Goal: Task Accomplishment & Management: Manage account settings

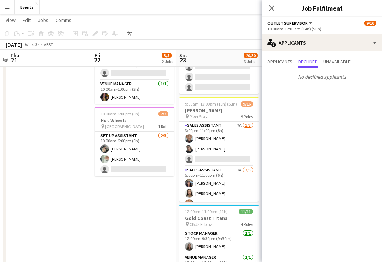
scroll to position [178, 0]
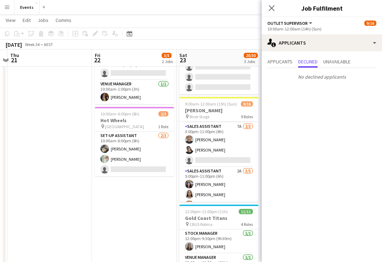
click at [225, 177] on app-card-role "Sales Assistant 2A [DATE] 5:00pm-11:00pm (6h) [PERSON_NAME] [PERSON_NAME] [PERS…" at bounding box center [218, 199] width 79 height 65
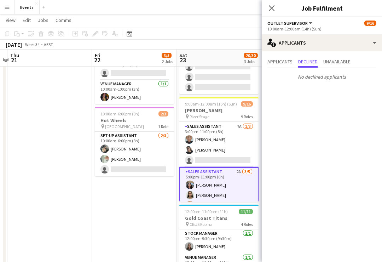
click at [215, 176] on app-card-role "Sales Assistant 2A [DATE] 5:00pm-11:00pm (6h) [PERSON_NAME] [PERSON_NAME] [PERS…" at bounding box center [218, 200] width 79 height 67
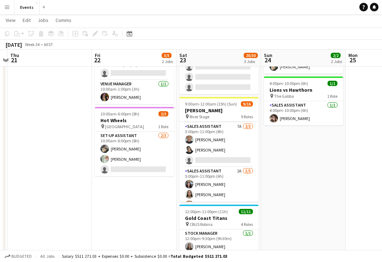
click at [215, 173] on app-card-role "Sales Assistant 2A [DATE] 5:00pm-11:00pm (6h) [PERSON_NAME] [PERSON_NAME] [PERS…" at bounding box center [218, 199] width 79 height 65
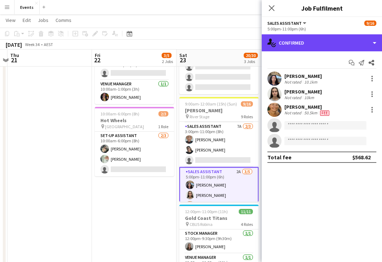
click at [367, 45] on div "single-neutral-actions-check-2 Confirmed" at bounding box center [322, 42] width 120 height 17
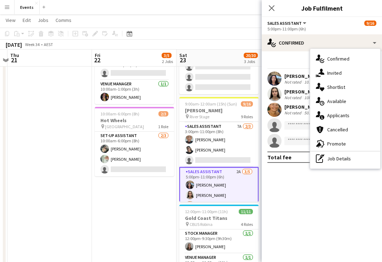
click at [342, 115] on div "single-neutral-actions-information Applicants" at bounding box center [345, 115] width 70 height 14
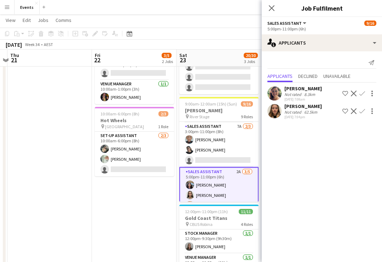
click at [312, 108] on div "[PERSON_NAME]" at bounding box center [304, 106] width 38 height 6
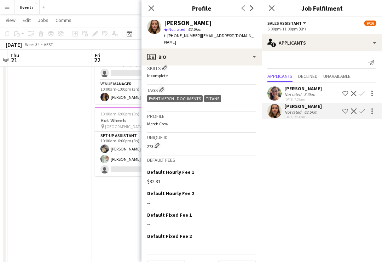
scroll to position [234, 0]
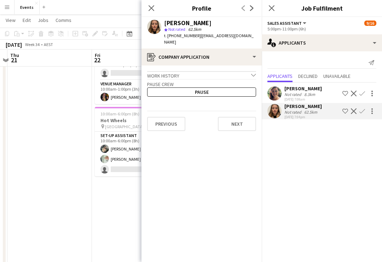
click at [256, 73] on icon "chevron-down" at bounding box center [253, 75] width 5 height 5
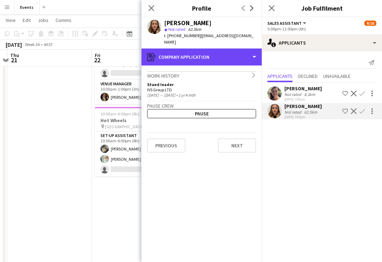
click at [256, 52] on div "register Company application" at bounding box center [202, 56] width 120 height 17
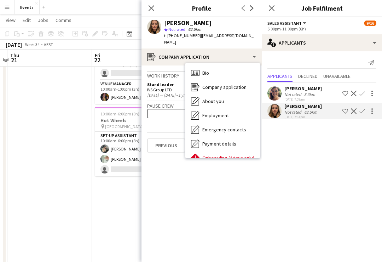
click at [230, 98] on div "About you About you" at bounding box center [222, 101] width 75 height 14
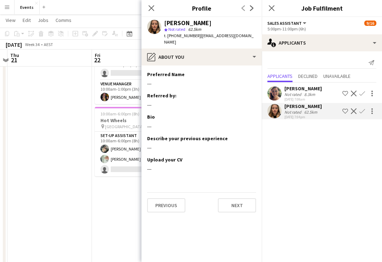
click at [238, 198] on button "Next" at bounding box center [237, 205] width 38 height 14
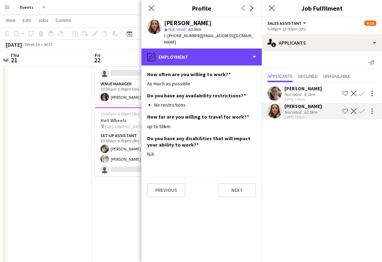
click at [253, 53] on div "pencil4 Employment" at bounding box center [202, 56] width 120 height 17
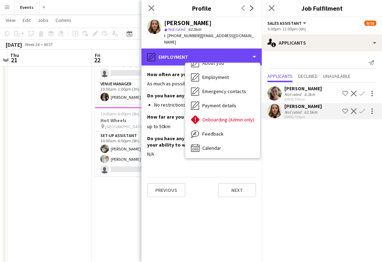
scroll to position [38, 0]
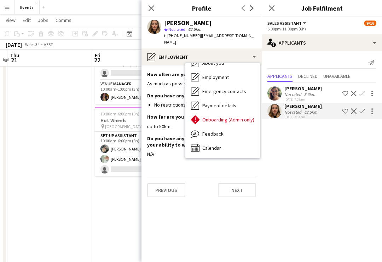
click at [244, 183] on button "Next" at bounding box center [237, 190] width 38 height 14
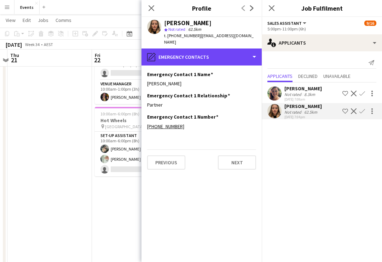
click at [252, 53] on div "pencil4 Emergency contacts" at bounding box center [202, 56] width 120 height 17
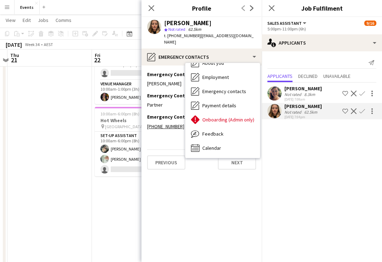
click at [227, 143] on div "Calendar Calendar" at bounding box center [222, 148] width 75 height 14
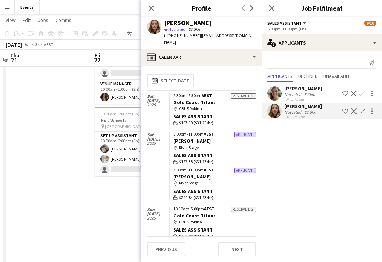
scroll to position [0, 0]
click at [155, 10] on app-icon "Close pop-in" at bounding box center [151, 8] width 8 height 8
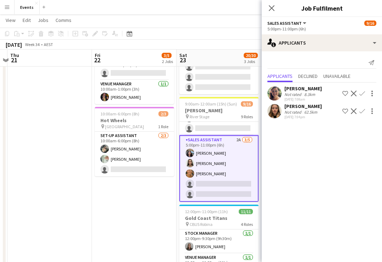
click at [230, 150] on app-card-role "Sales Assistant 2A [DATE] 5:00pm-11:00pm (6h) [PERSON_NAME] [PERSON_NAME] [PERS…" at bounding box center [218, 168] width 79 height 67
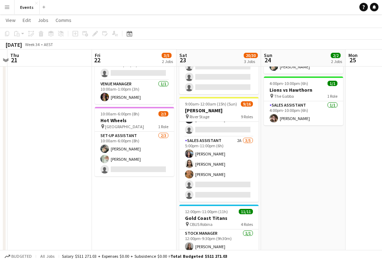
click at [229, 146] on app-card-role "Sales Assistant 2A [DATE] 5:00pm-11:00pm (6h) [PERSON_NAME] [PERSON_NAME] [PERS…" at bounding box center [218, 169] width 79 height 65
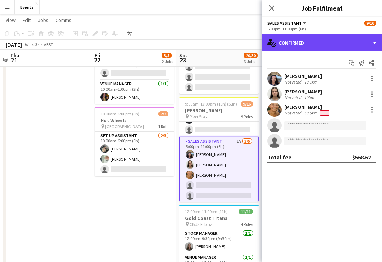
click at [378, 47] on div "single-neutral-actions-check-2 Confirmed" at bounding box center [322, 42] width 120 height 17
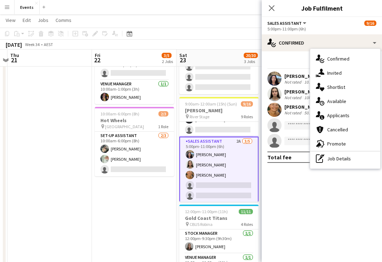
click at [348, 117] on div "single-neutral-actions-information Applicants" at bounding box center [345, 115] width 70 height 14
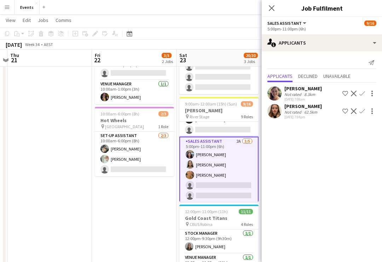
click at [362, 114] on app-icon "Confirm" at bounding box center [363, 111] width 6 height 6
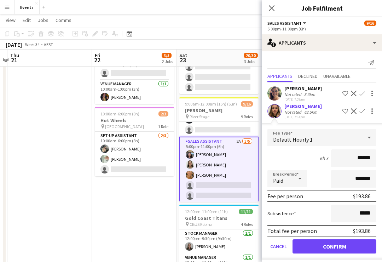
scroll to position [57, 0]
click at [341, 248] on button "Confirm" at bounding box center [335, 246] width 84 height 14
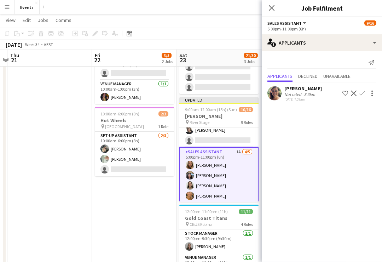
scroll to position [178, 0]
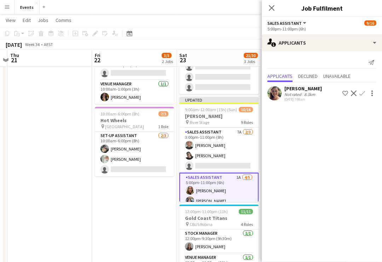
click at [241, 146] on app-card-role "Sales Assistant 7A [DATE] 3:00pm-11:00pm (8h) [PERSON_NAME] Shandon-[PERSON_NAM…" at bounding box center [218, 150] width 79 height 45
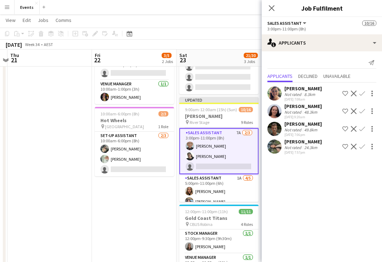
click at [226, 139] on app-card-role "Sales Assistant 7A [DATE] 3:00pm-11:00pm (8h) [PERSON_NAME] Shandon-[PERSON_NAM…" at bounding box center [218, 151] width 79 height 46
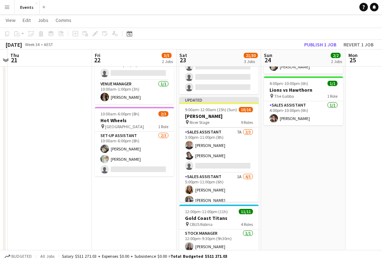
click at [229, 137] on app-card-role "Sales Assistant 7A [DATE] 3:00pm-11:00pm (8h) [PERSON_NAME] Shandon-[PERSON_NAM…" at bounding box center [218, 150] width 79 height 45
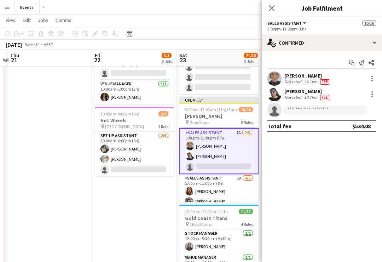
click at [225, 142] on app-card-role "Sales Assistant 7A [DATE] 3:00pm-11:00pm (8h) [PERSON_NAME] Shandon-[PERSON_NAM…" at bounding box center [218, 151] width 79 height 46
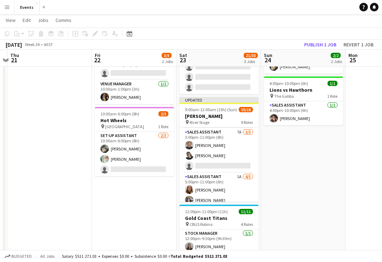
click at [225, 136] on app-card-role "Sales Assistant 7A [DATE] 3:00pm-11:00pm (8h) [PERSON_NAME] Shandon-[PERSON_NAM…" at bounding box center [218, 150] width 79 height 45
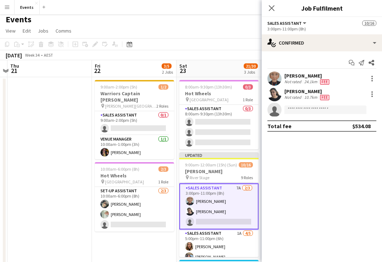
scroll to position [0, 0]
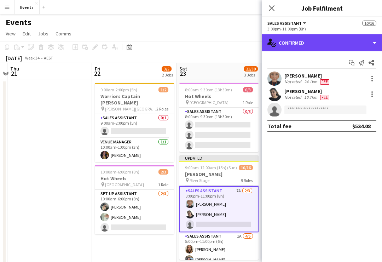
click at [363, 44] on div "single-neutral-actions-check-2 Confirmed" at bounding box center [322, 42] width 120 height 17
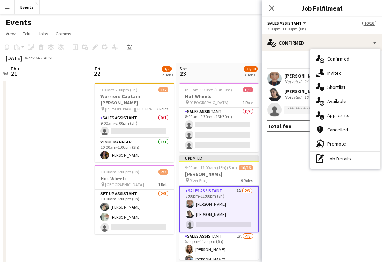
click at [342, 116] on div "single-neutral-actions-information Applicants" at bounding box center [345, 115] width 70 height 14
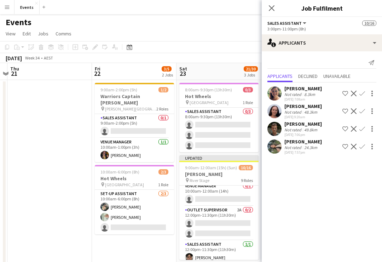
scroll to position [99, 0]
click at [228, 214] on app-card-role "Outlet Supervisor 2A 0/2 12:00pm-11:30pm (11h30m) single-neutral-actions single…" at bounding box center [218, 223] width 79 height 34
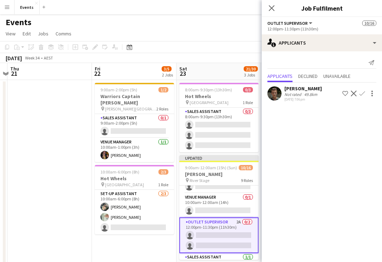
click at [241, 201] on app-card-role "Venue Manager 0/1 10:00am-12:00am (14h) single-neutral-actions" at bounding box center [218, 205] width 79 height 24
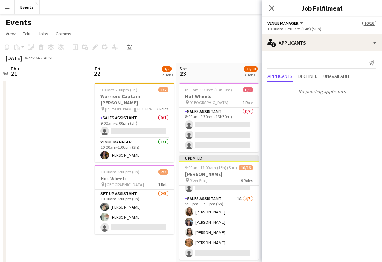
scroll to position [216, 0]
click at [233, 206] on app-card-role "Sales Assistant 1A [DATE] 5:00pm-11:00pm (6h) [PERSON_NAME] [PERSON_NAME] [PERS…" at bounding box center [218, 227] width 79 height 65
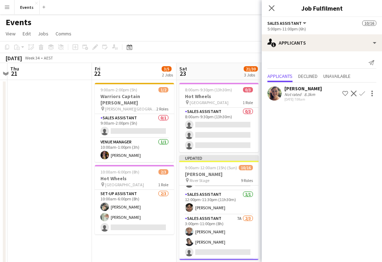
scroll to position [150, 0]
click at [233, 222] on app-card-role "Sales Assistant 7A [DATE] 3:00pm-11:00pm (8h) [PERSON_NAME] Shandon-[PERSON_NAM…" at bounding box center [218, 236] width 79 height 45
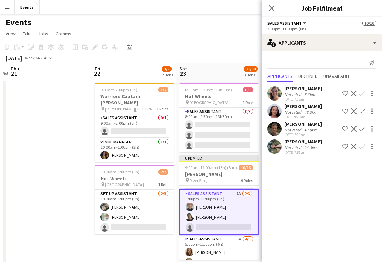
scroll to position [178, 0]
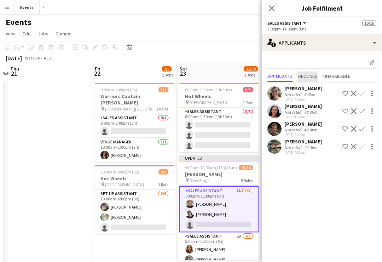
click at [309, 79] on span "Declined" at bounding box center [307, 76] width 19 height 5
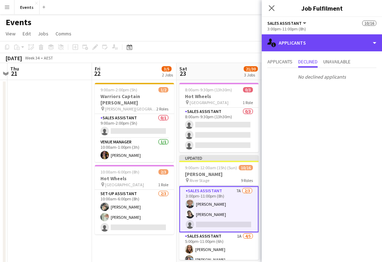
click at [371, 47] on div "single-neutral-actions-information Applicants" at bounding box center [322, 42] width 120 height 17
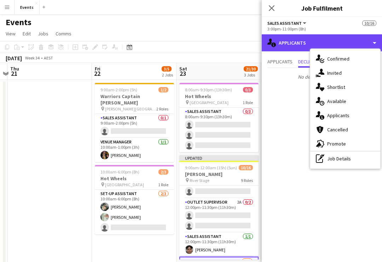
scroll to position [106, 0]
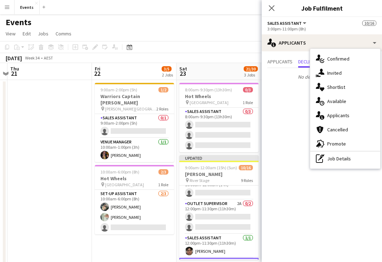
click at [225, 245] on app-card-role "Sales Assistant [DATE] 12:00pm-11:30pm (11h30m) [PERSON_NAME]" at bounding box center [218, 246] width 79 height 24
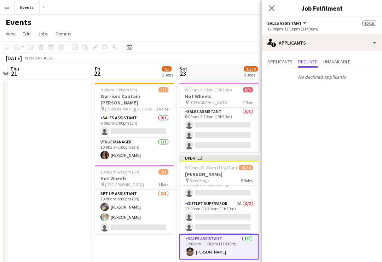
click at [221, 210] on app-card-role "Outlet Supervisor 2A 0/2 12:00pm-11:30pm (11h30m) single-neutral-actions single…" at bounding box center [218, 217] width 79 height 34
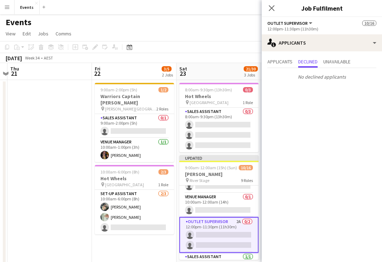
scroll to position [86, 0]
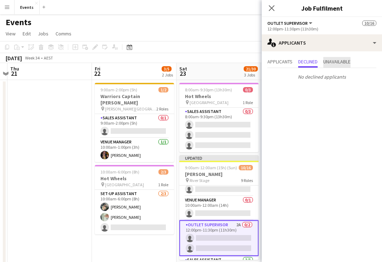
click at [341, 66] on span "Unavailable" at bounding box center [336, 62] width 27 height 11
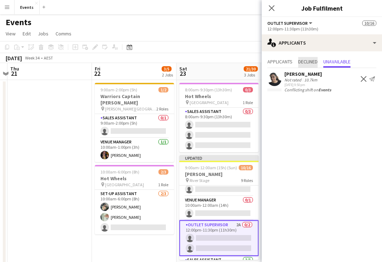
click at [312, 65] on span "Declined" at bounding box center [307, 62] width 19 height 11
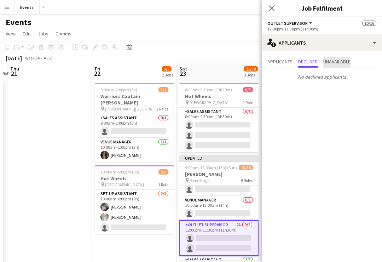
click at [344, 65] on span "Unavailable" at bounding box center [336, 62] width 27 height 11
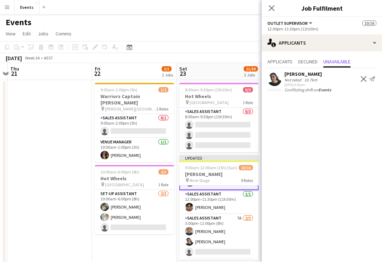
scroll to position [159, 0]
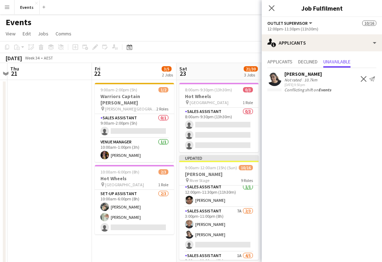
click at [242, 235] on app-card-role "Sales Assistant 7A [DATE] 3:00pm-11:00pm (8h) [PERSON_NAME] Shandon-[PERSON_NAM…" at bounding box center [218, 229] width 79 height 45
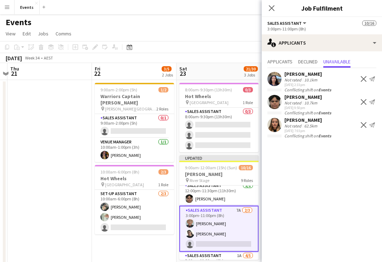
click at [244, 233] on app-card-role "Sales Assistant 7A [DATE] 3:00pm-11:00pm (8h) [PERSON_NAME] Shandon-[PERSON_NAM…" at bounding box center [218, 229] width 79 height 46
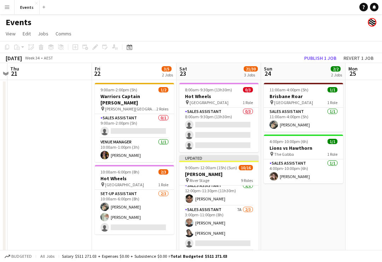
click at [243, 224] on app-card-role "Sales Assistant 7A [DATE] 3:00pm-11:00pm (8h) [PERSON_NAME] Shandon-[PERSON_NAM…" at bounding box center [218, 228] width 79 height 45
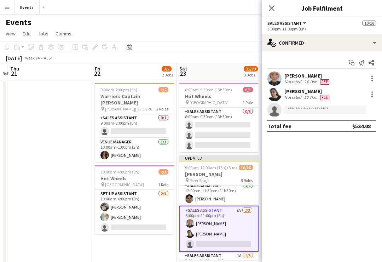
click at [375, 91] on div at bounding box center [372, 94] width 8 height 8
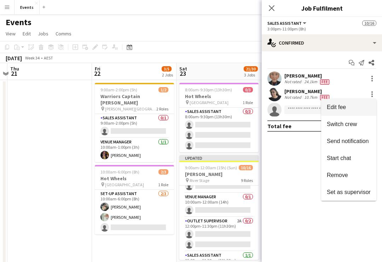
scroll to position [93, 0]
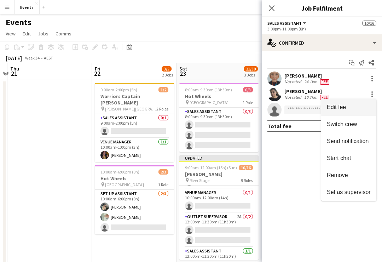
click at [225, 225] on div at bounding box center [191, 131] width 382 height 262
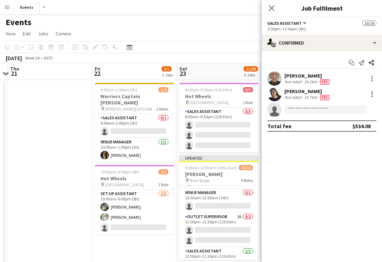
click at [227, 222] on app-card-role "Outlet Supervisor 2A 0/2 12:00pm-11:30pm (11h30m) single-neutral-actions single…" at bounding box center [218, 230] width 79 height 34
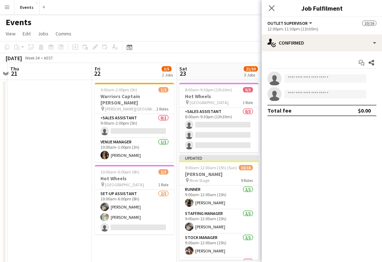
scroll to position [0, 0]
click at [2, 8] on button "Menu" at bounding box center [7, 7] width 14 height 14
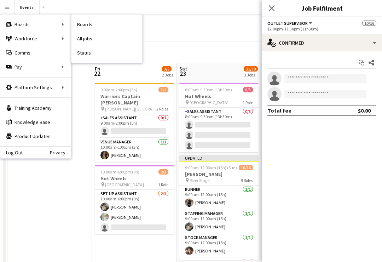
click at [13, 13] on button "Menu" at bounding box center [7, 7] width 14 height 14
click at [109, 43] on link "My Workforce" at bounding box center [106, 38] width 71 height 14
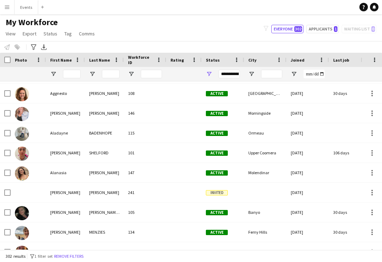
scroll to position [197, 0]
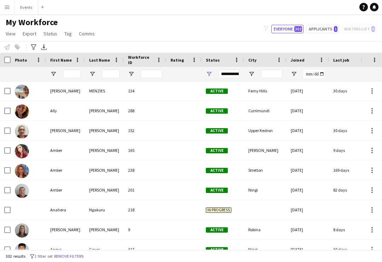
click at [162, 236] on div "9" at bounding box center [145, 229] width 42 height 19
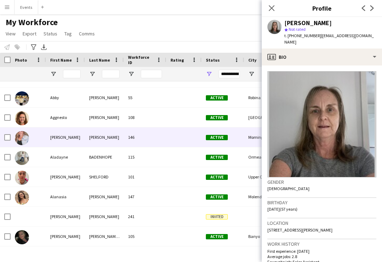
click at [103, 133] on div "[PERSON_NAME]" at bounding box center [104, 136] width 39 height 19
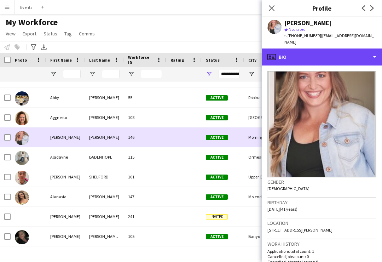
click at [377, 53] on div "profile Bio" at bounding box center [322, 56] width 120 height 17
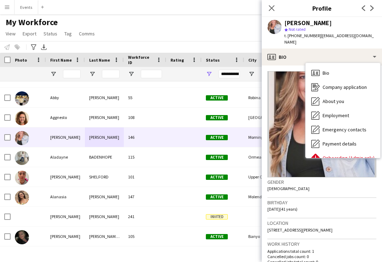
click at [344, 112] on span "Employment" at bounding box center [336, 115] width 27 height 6
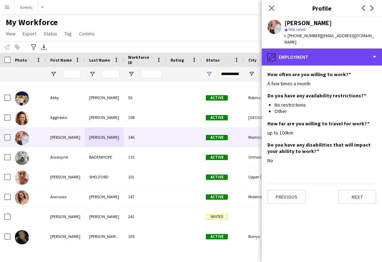
click at [375, 57] on div "pencil4 Employment" at bounding box center [322, 56] width 120 height 17
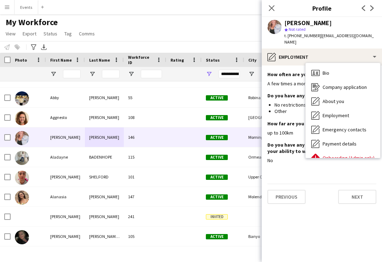
click at [338, 70] on div "Bio Bio" at bounding box center [343, 73] width 75 height 14
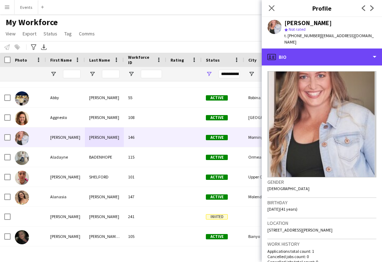
click at [379, 52] on div "profile Bio" at bounding box center [322, 56] width 120 height 17
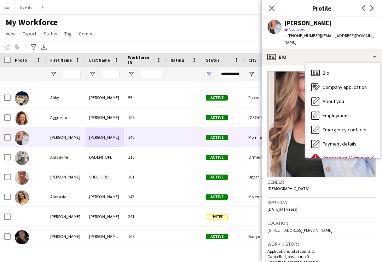
click at [352, 84] on div "Company application Company application" at bounding box center [343, 87] width 75 height 14
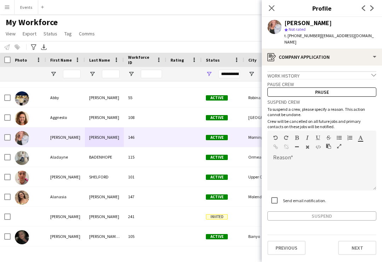
click at [371, 71] on div "Work history chevron-down" at bounding box center [322, 75] width 109 height 8
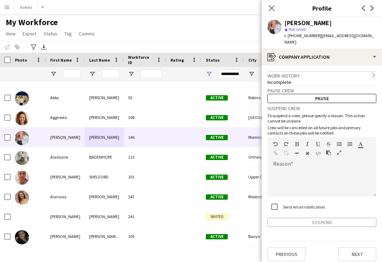
click at [373, 73] on icon "chevron-right" at bounding box center [374, 75] width 5 height 5
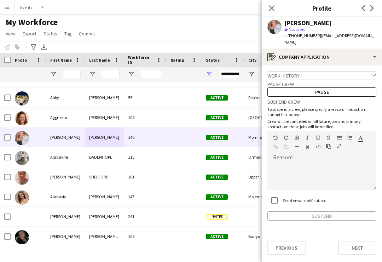
click at [375, 73] on app-icon "chevron-down" at bounding box center [374, 76] width 5 height 6
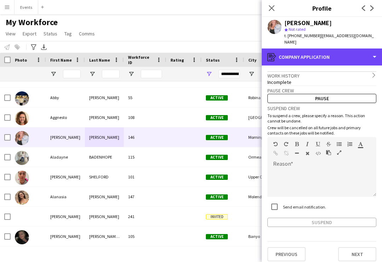
click at [378, 54] on div "register Company application" at bounding box center [322, 56] width 120 height 17
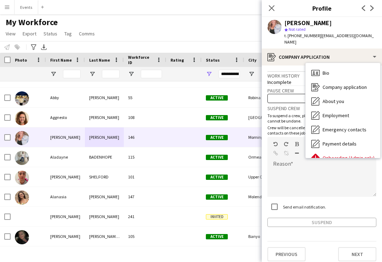
click at [348, 98] on div "About you About you" at bounding box center [343, 101] width 75 height 14
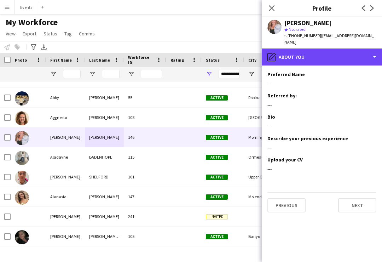
click at [378, 53] on div "pencil4 About you" at bounding box center [322, 56] width 120 height 17
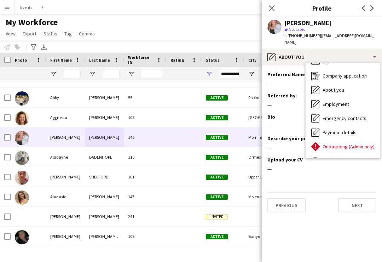
click at [361, 201] on button "Next" at bounding box center [357, 205] width 38 height 14
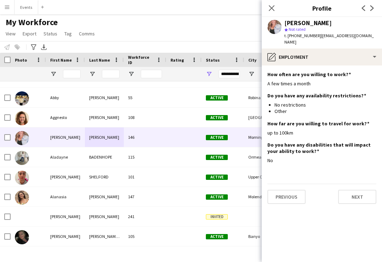
click at [363, 193] on button "Next" at bounding box center [357, 197] width 38 height 14
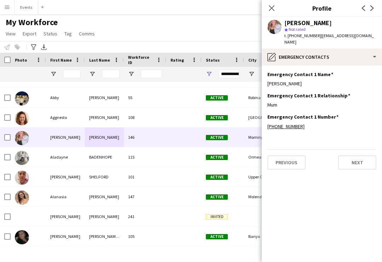
click at [359, 156] on button "Next" at bounding box center [357, 162] width 38 height 14
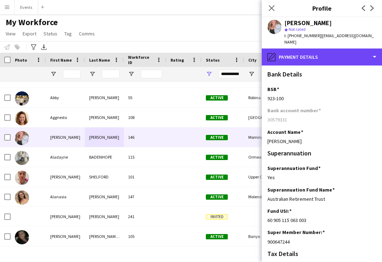
click at [374, 50] on div "pencil4 Payment details" at bounding box center [322, 56] width 120 height 17
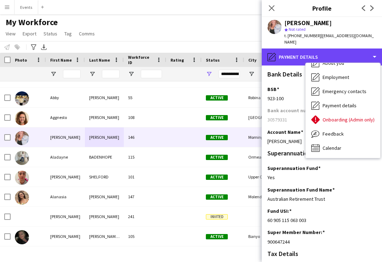
scroll to position [38, 0]
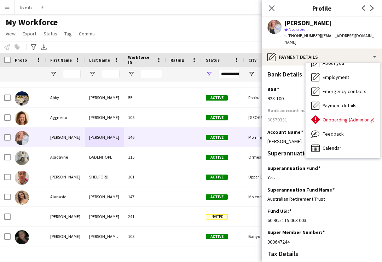
click at [344, 142] on div "Calendar Calendar" at bounding box center [343, 148] width 75 height 14
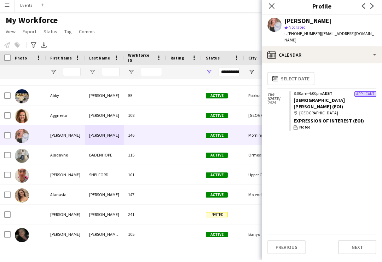
scroll to position [0, 0]
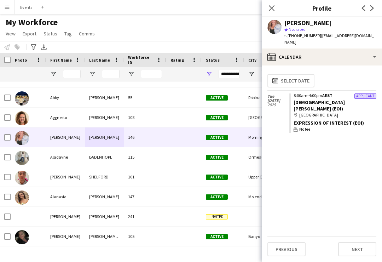
click at [363, 249] on button "Next" at bounding box center [357, 249] width 38 height 14
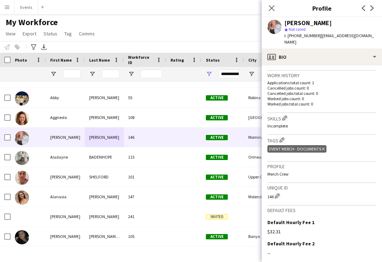
scroll to position [168, 0]
click at [28, 9] on button "Events Close" at bounding box center [27, 7] width 24 height 14
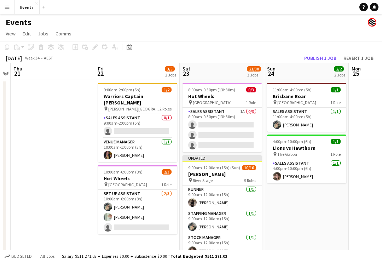
scroll to position [0, 256]
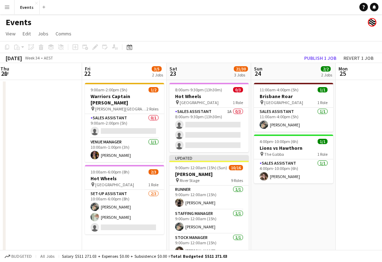
click at [210, 115] on app-card-role "Sales Assistant 1A 0/3 8:00am-9:30pm (13h30m) single-neutral-actions single-neu…" at bounding box center [209, 130] width 79 height 45
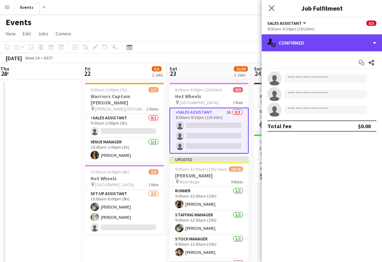
click at [348, 45] on div "single-neutral-actions-check-2 Confirmed" at bounding box center [322, 42] width 120 height 17
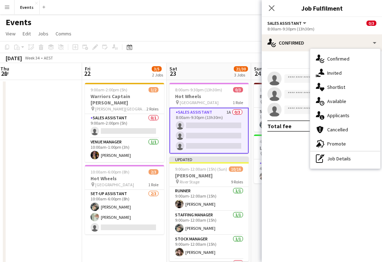
click at [352, 118] on div "single-neutral-actions-information Applicants" at bounding box center [345, 115] width 70 height 14
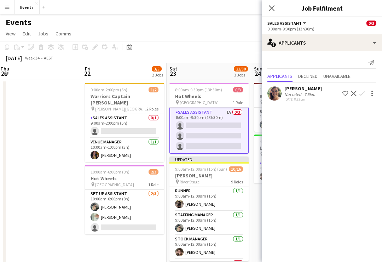
click at [361, 94] on app-icon "Confirm" at bounding box center [363, 94] width 6 height 6
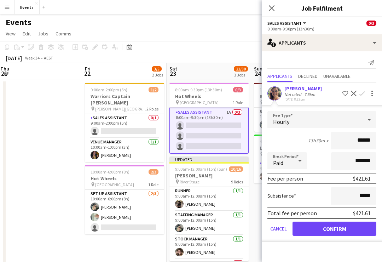
click at [346, 229] on button "Confirm" at bounding box center [335, 229] width 84 height 14
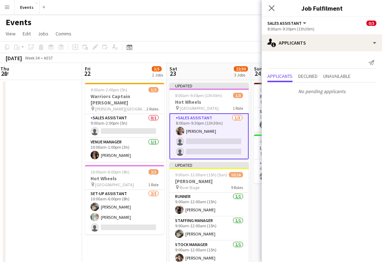
click at [137, 239] on app-date-cell "9:00am-2:00pm (5h) 1/2 Warriors Captain Run pin [PERSON_NAME][GEOGRAPHIC_DATA] …" at bounding box center [124, 231] width 85 height 302
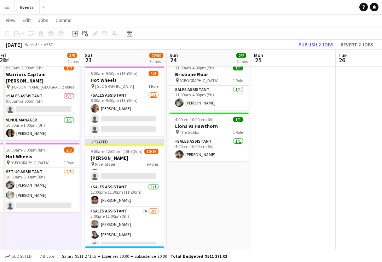
scroll to position [142, 0]
click at [126, 228] on app-card-role "Sales Assistant 7A [DATE] 3:00pm-11:00pm (8h) [PERSON_NAME] Shandon-[PERSON_NAM…" at bounding box center [124, 228] width 79 height 45
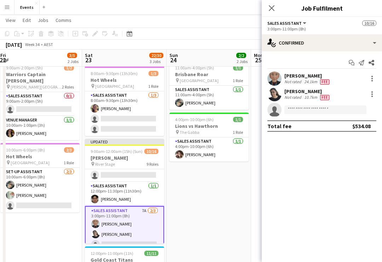
click at [372, 82] on div at bounding box center [372, 78] width 8 height 8
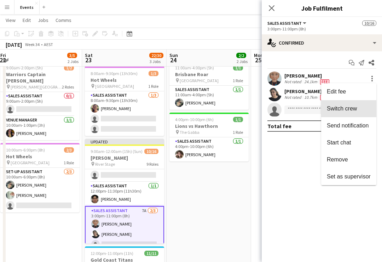
click at [352, 111] on span "Switch crew" at bounding box center [342, 108] width 30 height 6
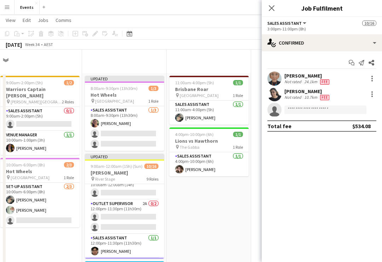
scroll to position [103, 0]
click at [133, 217] on app-card-role "Outlet Supervisor 2A 0/2 12:00pm-11:30pm (11h30m) single-neutral-actions single…" at bounding box center [124, 218] width 79 height 34
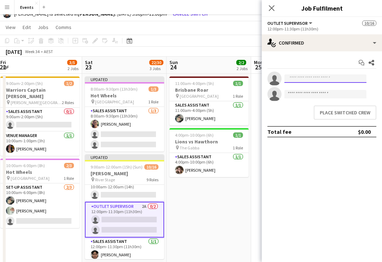
click at [301, 78] on input at bounding box center [326, 78] width 82 height 8
click at [363, 113] on button "Place switched crew" at bounding box center [345, 112] width 63 height 14
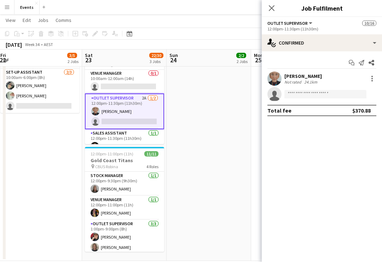
scroll to position [120, 0]
click at [205, 191] on app-date-cell "11:00am-4:00pm (5h) 1/1 Brisbane Roar pin [GEOGRAPHIC_DATA] 1 Role Sales Assist…" at bounding box center [209, 110] width 85 height 302
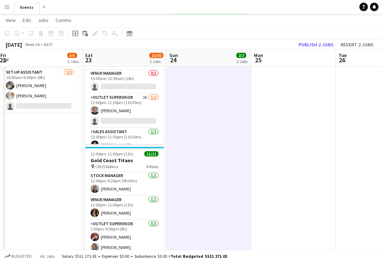
scroll to position [121, 0]
click at [322, 42] on button "Publish 2 jobs" at bounding box center [316, 44] width 41 height 9
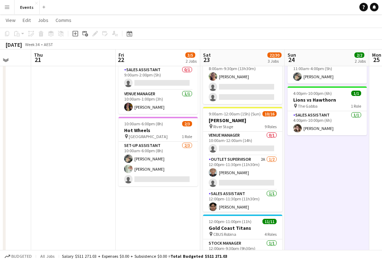
scroll to position [47, 0]
click at [162, 143] on app-card-role "Set-up Assistant [DATE] 10:00am-6:00pm (8h) [PERSON_NAME] [PERSON_NAME] single-…" at bounding box center [158, 164] width 79 height 45
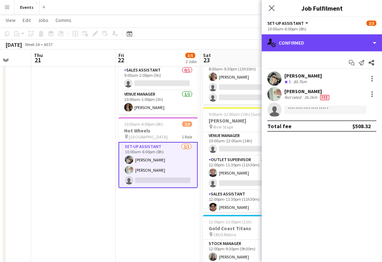
click at [364, 45] on div "single-neutral-actions-check-2 Confirmed" at bounding box center [322, 42] width 120 height 17
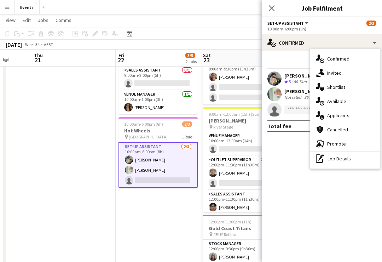
click at [354, 119] on div "single-neutral-actions-information Applicants" at bounding box center [345, 115] width 70 height 14
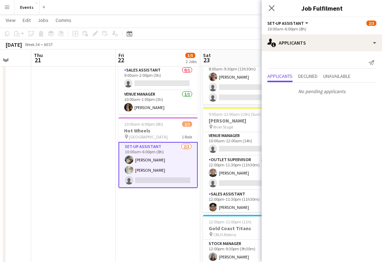
click at [173, 201] on app-date-cell "9:00am-2:00pm (5h) 1/2 Warriors Captain Run pin [PERSON_NAME][GEOGRAPHIC_DATA] …" at bounding box center [158, 183] width 85 height 302
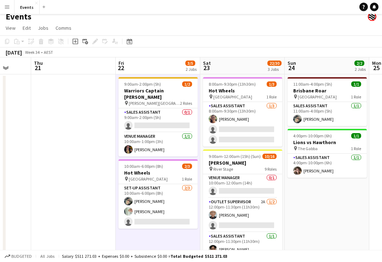
scroll to position [6, 0]
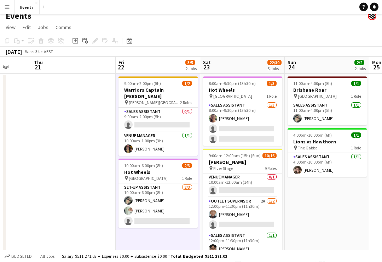
click at [11, 11] on button "Menu" at bounding box center [7, 7] width 14 height 14
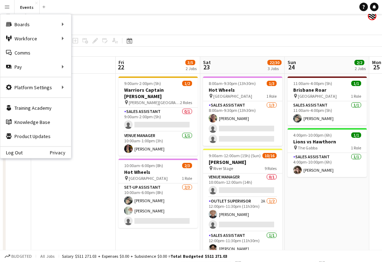
scroll to position [6, 0]
click at [106, 41] on link "My Workforce" at bounding box center [106, 38] width 71 height 14
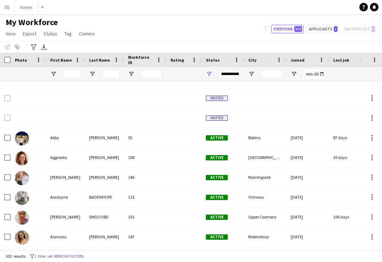
scroll to position [133, 0]
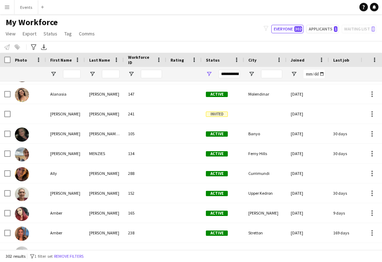
click at [381, 139] on div at bounding box center [371, 133] width 21 height 19
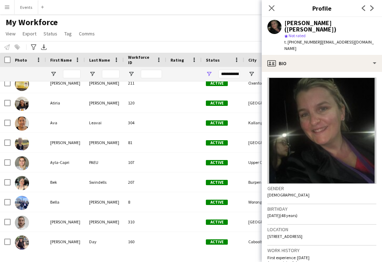
scroll to position [760, 0]
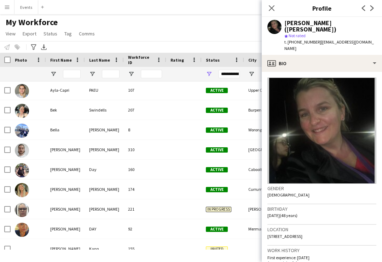
click at [275, 7] on icon "Close pop-in" at bounding box center [272, 8] width 6 height 6
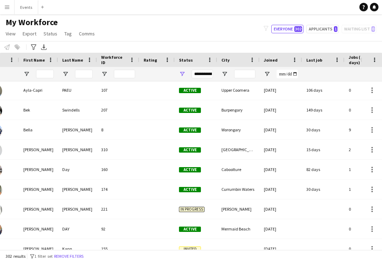
click at [29, 5] on button "Events Close" at bounding box center [27, 7] width 24 height 14
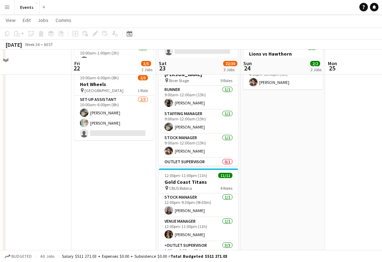
scroll to position [121, 0]
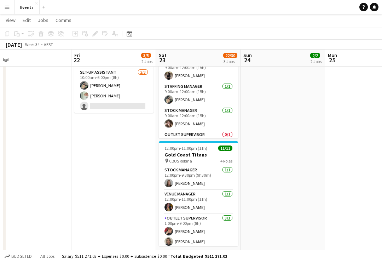
click at [198, 225] on app-card-role "Outlet Supervisor [DATE] 1:00pm-9:00pm (8h) [PERSON_NAME] [PERSON_NAME] [PERSON…" at bounding box center [198, 236] width 79 height 45
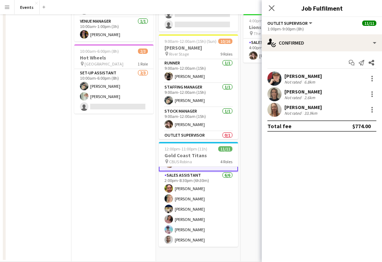
scroll to position [5, 0]
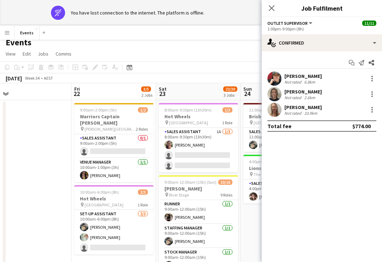
click at [268, 8] on app-icon "Close pop-in" at bounding box center [272, 8] width 8 height 8
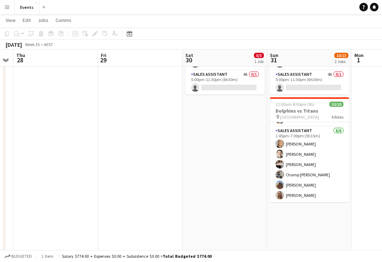
scroll to position [78, 0]
click at [332, 161] on app-card-role "Sales Assistant [DATE] 1:45pm-7:00pm (5h15m) [PERSON_NAME] [PERSON_NAME] [PERSO…" at bounding box center [309, 164] width 79 height 75
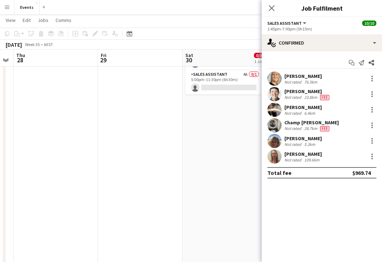
scroll to position [0, 0]
click at [275, 7] on icon "Close pop-in" at bounding box center [272, 8] width 6 height 6
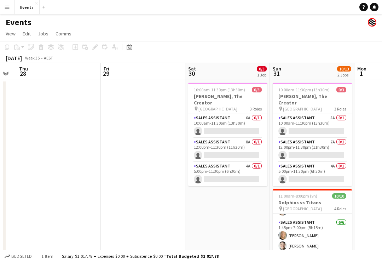
click at [339, 206] on span "4 Roles" at bounding box center [340, 208] width 12 height 5
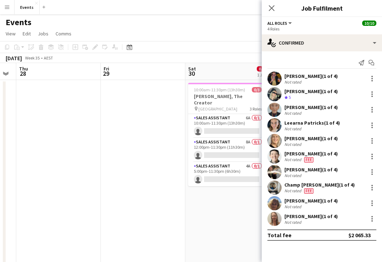
click at [339, 206] on span "4 Roles" at bounding box center [340, 208] width 12 height 5
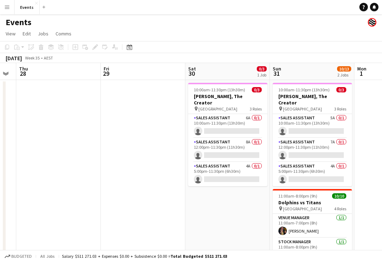
click at [309, 199] on h3 "Dolphins vs Titans" at bounding box center [312, 202] width 79 height 6
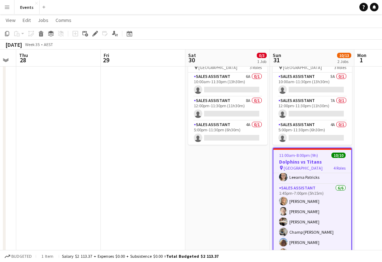
scroll to position [72, 0]
click at [309, 213] on app-card-role "Sales Assistant [DATE] 1:45pm-7:00pm (5h15m) [PERSON_NAME] [PERSON_NAME] [PERSO…" at bounding box center [313, 221] width 78 height 75
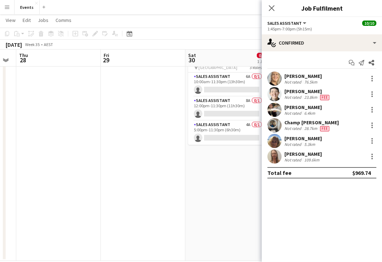
click at [371, 110] on div at bounding box center [372, 109] width 8 height 8
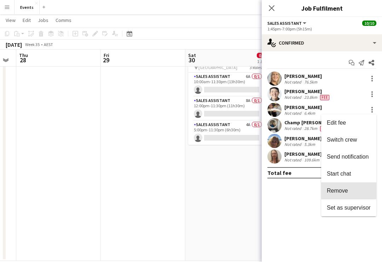
click at [349, 191] on span "Remove" at bounding box center [349, 191] width 44 height 6
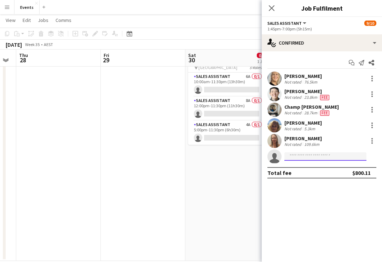
click at [344, 153] on input at bounding box center [326, 156] width 82 height 8
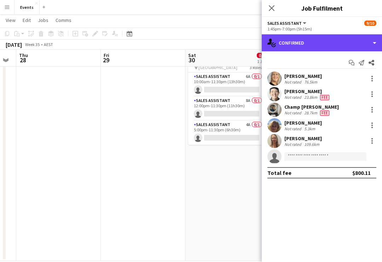
click at [360, 45] on div "single-neutral-actions-check-2 Confirmed" at bounding box center [322, 42] width 120 height 17
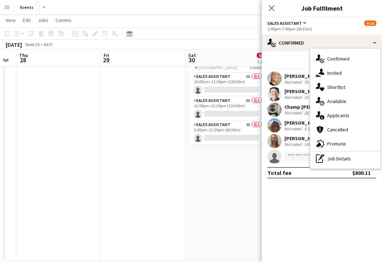
click at [350, 114] on div "single-neutral-actions-information Applicants" at bounding box center [345, 115] width 70 height 14
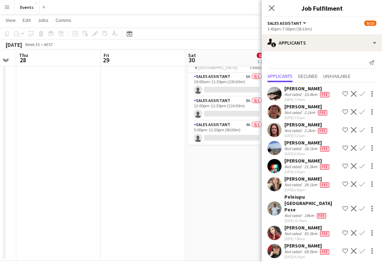
click at [363, 93] on app-icon "Confirm" at bounding box center [363, 94] width 6 height 6
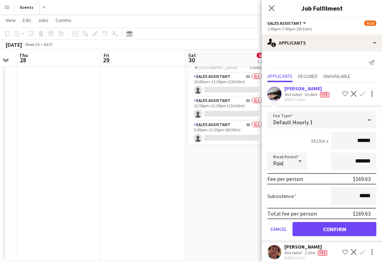
click at [344, 229] on button "Confirm" at bounding box center [335, 229] width 84 height 14
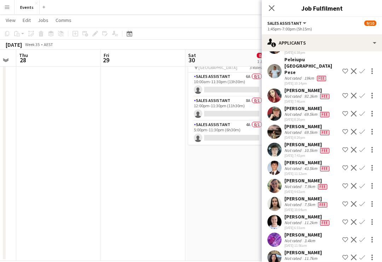
scroll to position [119, 0]
click at [245, 190] on app-date-cell "10:00am-11:30pm (13h30m) 0/3 [PERSON_NAME], The Creator pin Brisbane Entertainm…" at bounding box center [227, 150] width 85 height 222
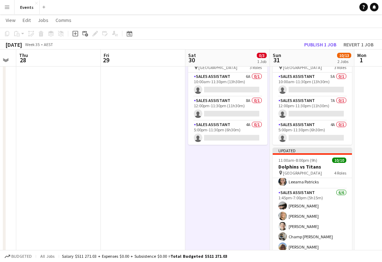
click at [334, 44] on button "Publish 1 job" at bounding box center [321, 44] width 38 height 9
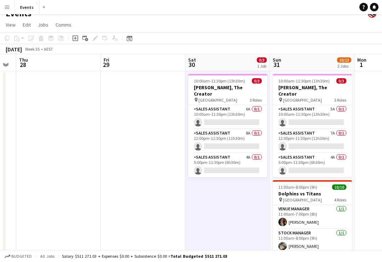
scroll to position [0, 0]
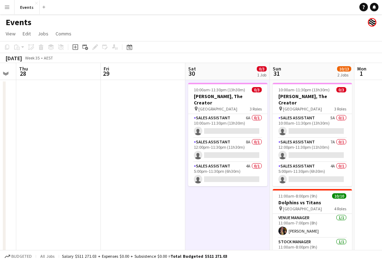
click at [323, 114] on app-card-role "Sales Assistant 5A 0/1 10:00am-11:30pm (13h30m) single-neutral-actions" at bounding box center [312, 126] width 79 height 24
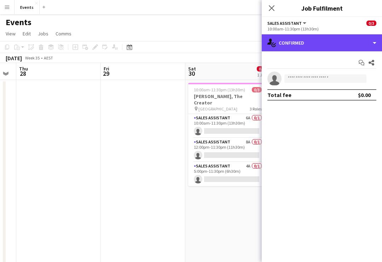
click at [359, 39] on div "single-neutral-actions-check-2 Confirmed" at bounding box center [322, 42] width 120 height 17
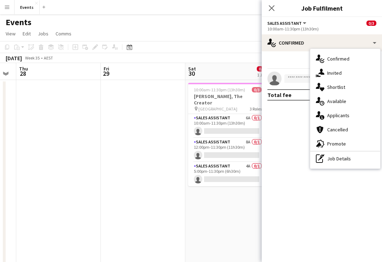
click at [351, 114] on div "single-neutral-actions-information Applicants" at bounding box center [345, 115] width 70 height 14
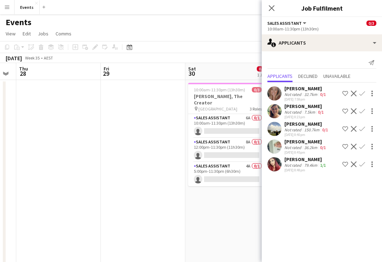
click at [247, 200] on app-date-cell "10:00am-11:30pm (13h30m) 0/3 [PERSON_NAME], The Creator pin Brisbane Entertainm…" at bounding box center [227, 191] width 85 height 222
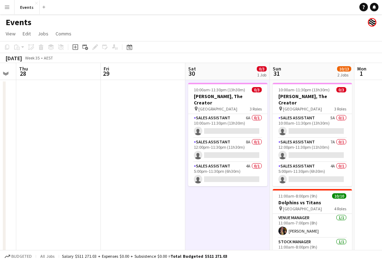
click at [311, 141] on app-card-role "Sales Assistant 7A 0/1 12:00pm-11:30pm (11h30m) single-neutral-actions" at bounding box center [312, 150] width 79 height 24
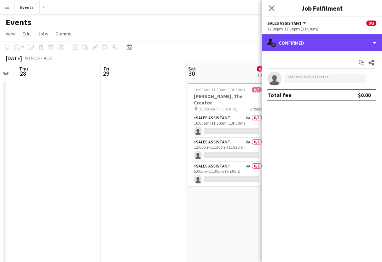
click at [364, 44] on div "single-neutral-actions-check-2 Confirmed" at bounding box center [322, 42] width 120 height 17
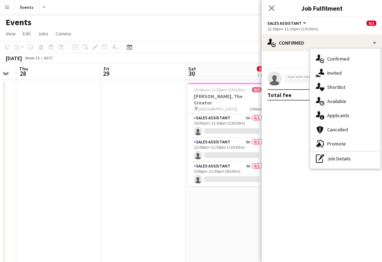
click at [348, 117] on div "single-neutral-actions-information Applicants" at bounding box center [345, 115] width 70 height 14
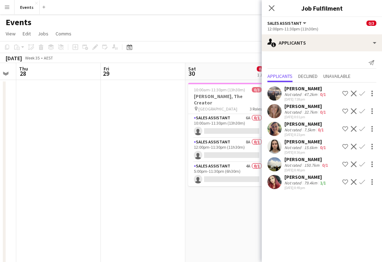
click at [243, 208] on app-date-cell "10:00am-11:30pm (13h30m) 0/3 [PERSON_NAME], The Creator pin Brisbane Entertainm…" at bounding box center [227, 191] width 85 height 222
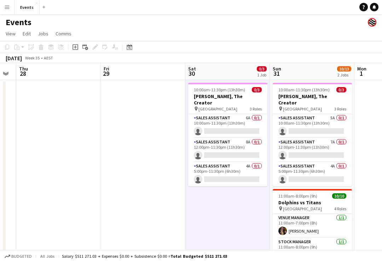
click at [310, 163] on app-card-role "Sales Assistant 4A 0/1 5:00pm-11:30pm (6h30m) single-neutral-actions" at bounding box center [312, 174] width 79 height 24
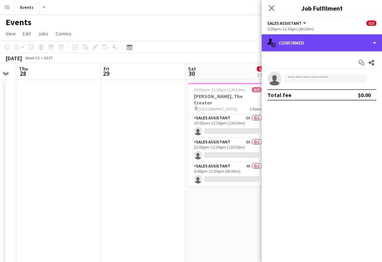
click at [343, 45] on div "single-neutral-actions-check-2 Confirmed" at bounding box center [322, 42] width 120 height 17
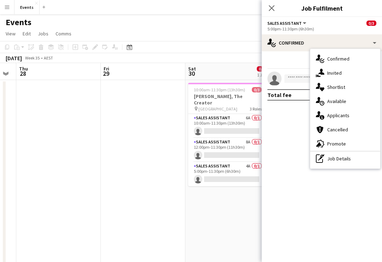
click at [350, 115] on div "single-neutral-actions-information Applicants" at bounding box center [345, 115] width 70 height 14
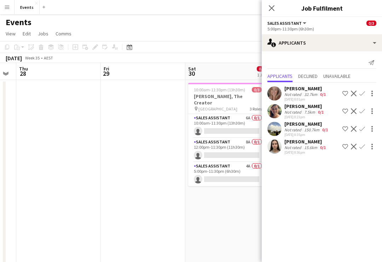
click at [164, 207] on app-date-cell at bounding box center [143, 191] width 85 height 222
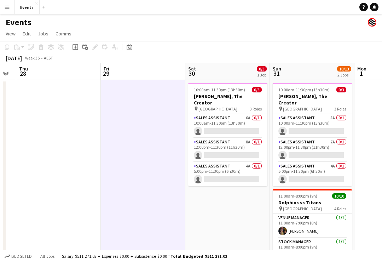
click at [234, 114] on app-card-role "Sales Assistant 6A 0/1 10:00am-11:30pm (13h30m) single-neutral-actions" at bounding box center [227, 126] width 79 height 24
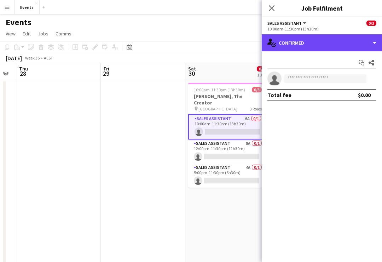
click at [328, 45] on div "single-neutral-actions-check-2 Confirmed" at bounding box center [322, 42] width 120 height 17
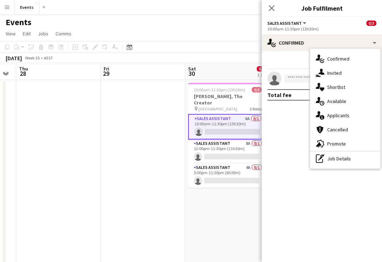
click at [348, 114] on div "single-neutral-actions-information Applicants" at bounding box center [345, 115] width 70 height 14
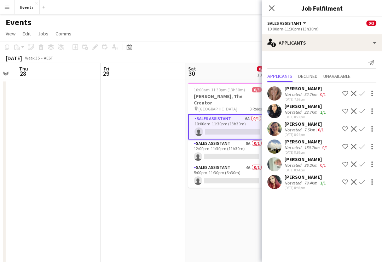
click at [143, 176] on app-date-cell at bounding box center [143, 191] width 85 height 222
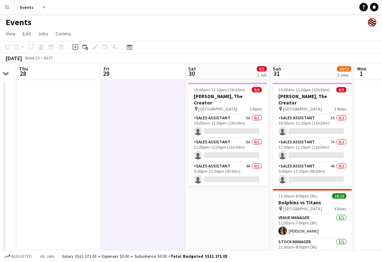
click at [235, 138] on app-card-role "Sales Assistant 8A 0/1 12:00pm-11:30pm (11h30m) single-neutral-actions" at bounding box center [227, 150] width 79 height 24
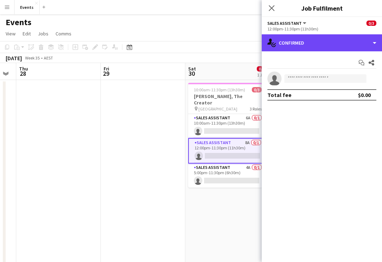
click at [348, 44] on div "single-neutral-actions-check-2 Confirmed" at bounding box center [322, 42] width 120 height 17
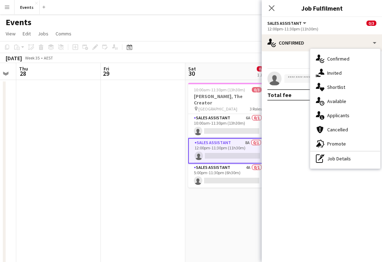
click at [344, 117] on div "single-neutral-actions-information Applicants" at bounding box center [345, 115] width 70 height 14
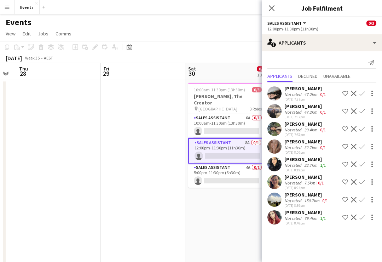
click at [165, 184] on app-date-cell at bounding box center [143, 191] width 85 height 222
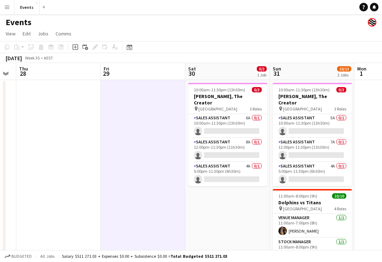
click at [225, 162] on app-card-role "Sales Assistant 4A 0/1 5:00pm-11:30pm (6h30m) single-neutral-actions" at bounding box center [227, 174] width 79 height 24
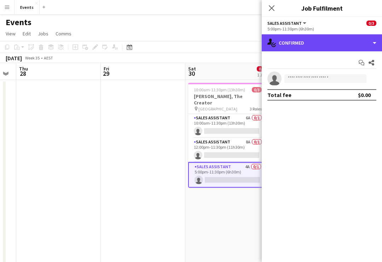
click at [374, 44] on div "single-neutral-actions-check-2 Confirmed" at bounding box center [322, 42] width 120 height 17
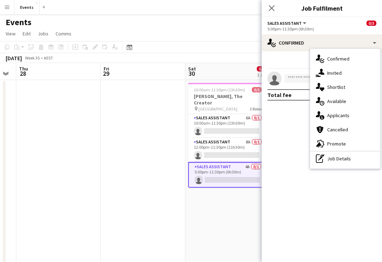
click at [350, 117] on div "single-neutral-actions-information Applicants" at bounding box center [345, 115] width 70 height 14
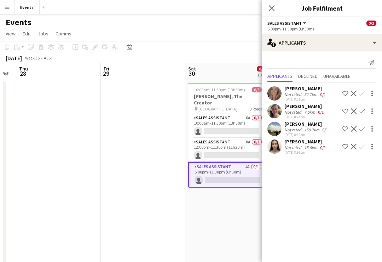
click at [314, 91] on div "[PERSON_NAME]" at bounding box center [306, 88] width 43 height 6
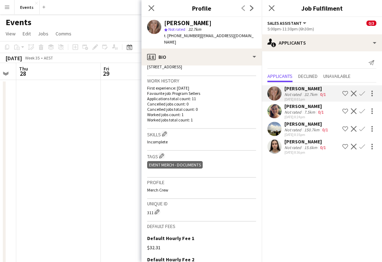
scroll to position [165, 0]
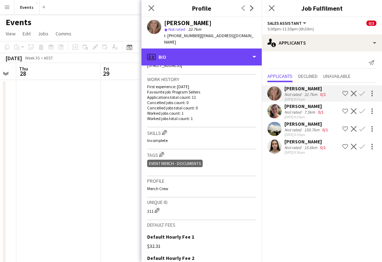
click at [255, 54] on div "profile Bio" at bounding box center [202, 56] width 120 height 17
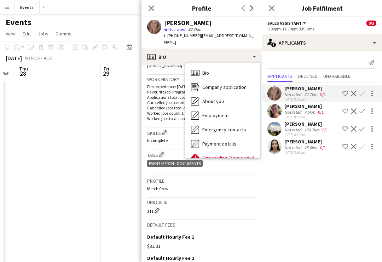
click at [229, 68] on div "Bio Bio" at bounding box center [222, 73] width 75 height 14
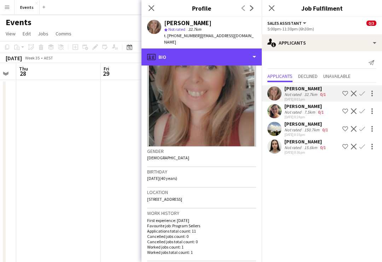
click at [248, 51] on div "profile Bio" at bounding box center [202, 56] width 120 height 17
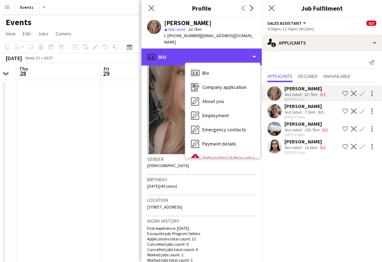
scroll to position [23, 0]
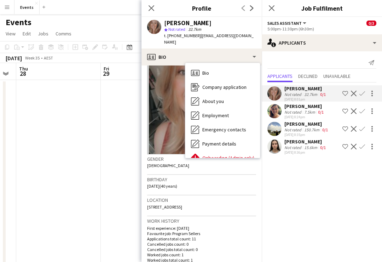
click at [236, 84] on span "Company application" at bounding box center [224, 87] width 44 height 6
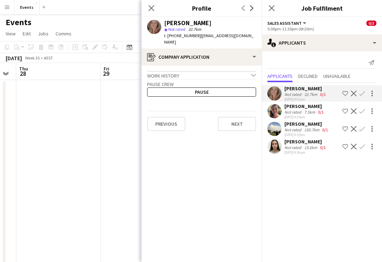
click at [254, 71] on div "Work history chevron-down" at bounding box center [201, 75] width 109 height 8
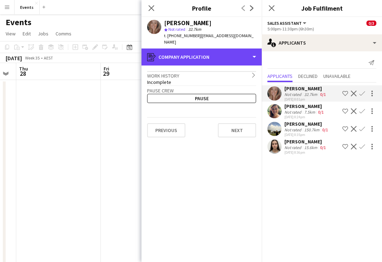
click at [253, 50] on div "register Company application" at bounding box center [202, 56] width 120 height 17
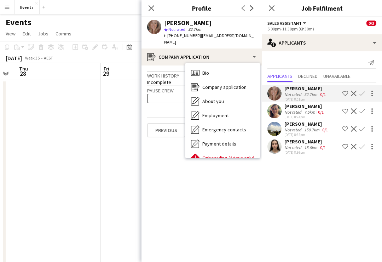
click at [226, 112] on span "Employment" at bounding box center [215, 115] width 27 height 6
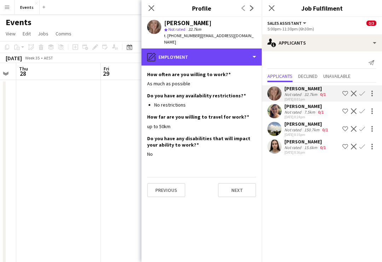
click at [254, 51] on div "pencil4 Employment" at bounding box center [202, 56] width 120 height 17
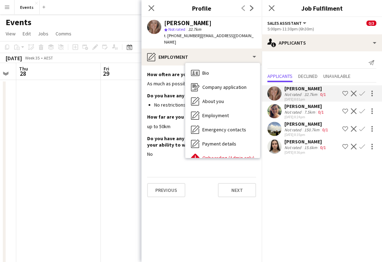
click at [223, 98] on span "About you" at bounding box center [213, 101] width 22 height 6
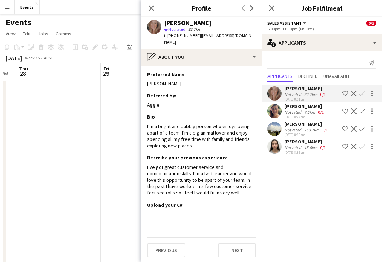
click at [153, 6] on icon "Close pop-in" at bounding box center [152, 8] width 6 height 6
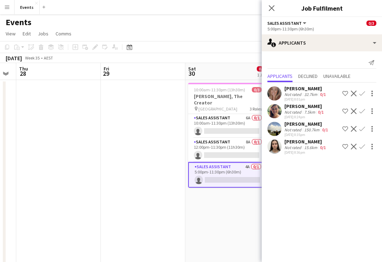
click at [275, 1] on div "Close pop-in" at bounding box center [272, 8] width 20 height 16
click at [270, 9] on icon "Close pop-in" at bounding box center [272, 8] width 6 height 6
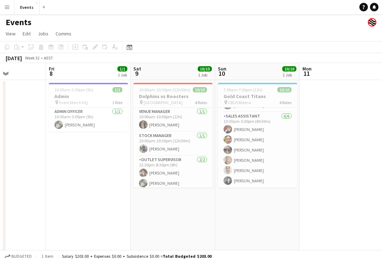
scroll to position [78, 0]
click at [273, 210] on app-date-cell "7:00am-7:00pm (12h) 10/10 Gold Coast Titans pin CBUS Robina 4 Roles Stock Manag…" at bounding box center [257, 231] width 85 height 302
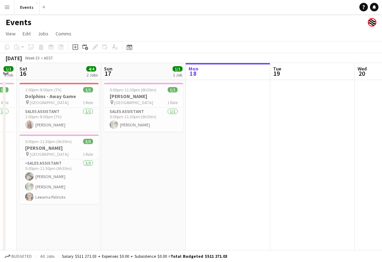
scroll to position [0, 241]
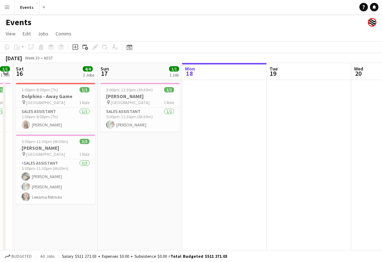
click at [151, 178] on app-date-cell "5:00pm-11:30pm (6h30m) 1/1 [PERSON_NAME] pin [GEOGRAPHIC_DATA] 1 Role Sales Ass…" at bounding box center [140, 231] width 85 height 302
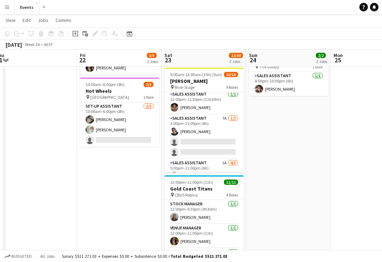
scroll to position [156, 0]
click at [208, 122] on app-card-role "Sales Assistant 7A [DATE] 3:00pm-11:00pm (8h) [PERSON_NAME] single-neutral-acti…" at bounding box center [204, 137] width 79 height 45
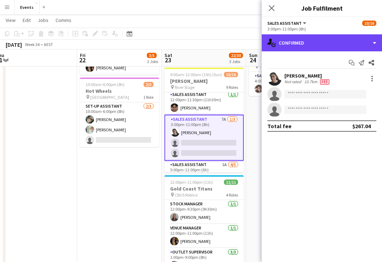
click at [364, 46] on div "single-neutral-actions-check-2 Confirmed" at bounding box center [322, 42] width 120 height 17
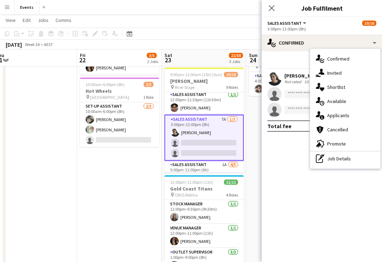
click at [349, 117] on div "single-neutral-actions-information Applicants" at bounding box center [345, 115] width 70 height 14
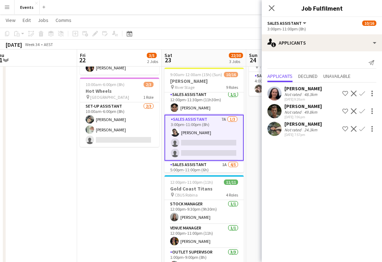
click at [366, 108] on button "Confirm" at bounding box center [362, 111] width 8 height 8
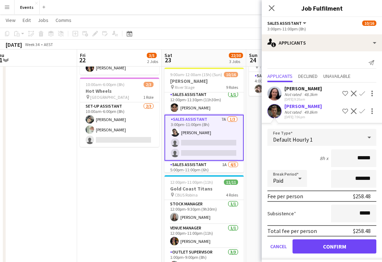
scroll to position [86, 0]
click at [345, 248] on button "Confirm" at bounding box center [335, 246] width 84 height 14
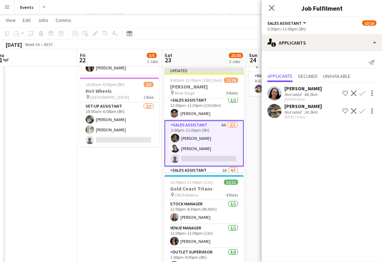
click at [362, 110] on app-icon "Confirm" at bounding box center [363, 111] width 6 height 6
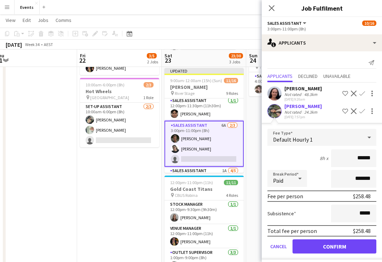
click at [344, 246] on button "Confirm" at bounding box center [335, 246] width 84 height 14
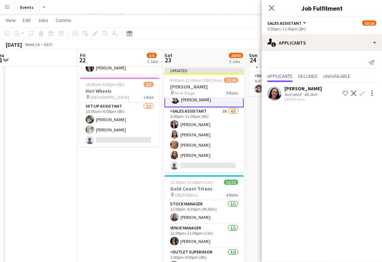
scroll to position [216, 0]
click at [208, 116] on app-card-role "Sales Assistant 1A [DATE] 5:00pm-11:00pm (6h) [PERSON_NAME] [PERSON_NAME] [PERS…" at bounding box center [204, 140] width 79 height 65
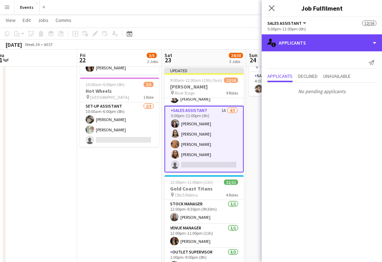
click at [367, 49] on div "single-neutral-actions-information Applicants" at bounding box center [322, 42] width 120 height 17
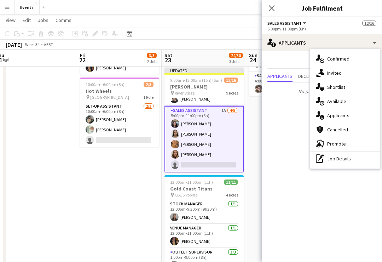
click at [348, 113] on div "single-neutral-actions-information Applicants" at bounding box center [345, 115] width 70 height 14
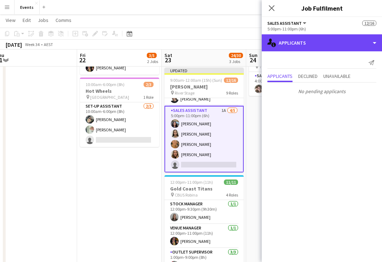
click at [369, 44] on div "single-neutral-actions-information Applicants" at bounding box center [322, 42] width 120 height 17
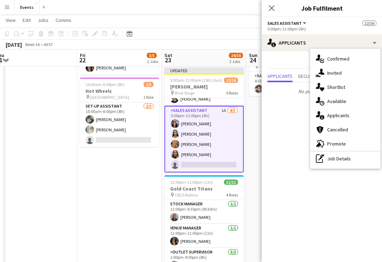
click at [348, 115] on div "single-neutral-actions-information Applicants" at bounding box center [345, 115] width 70 height 14
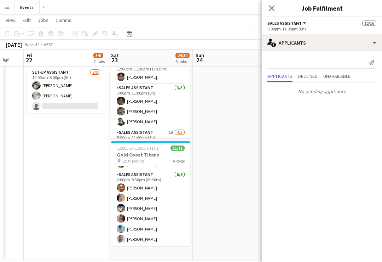
scroll to position [88, 0]
click at [151, 176] on app-card-role "Sales Assistant [DATE] 2:00pm-8:30pm (6h30m) [PERSON_NAME] [PERSON_NAME] [PERSO…" at bounding box center [150, 208] width 79 height 75
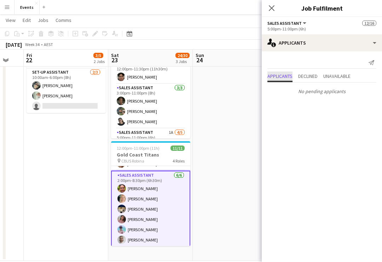
click at [286, 78] on span "Applicants" at bounding box center [280, 76] width 25 height 5
click at [149, 182] on app-card-role "Sales Assistant [DATE] 2:00pm-8:30pm (6h30m) [PERSON_NAME] [PERSON_NAME] [PERSO…" at bounding box center [150, 209] width 79 height 77
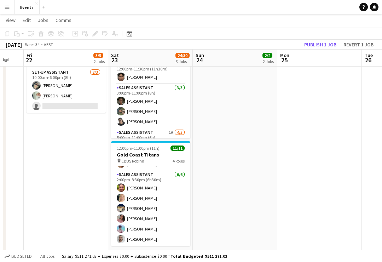
click at [155, 178] on app-card-role "Sales Assistant [DATE] 2:00pm-8:30pm (6h30m) [PERSON_NAME] [PERSON_NAME] [PERSO…" at bounding box center [150, 208] width 79 height 75
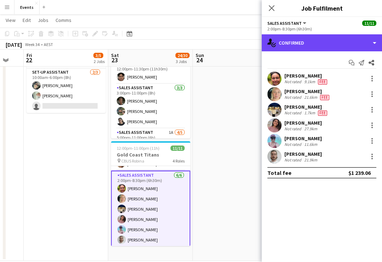
click at [367, 46] on div "single-neutral-actions-check-2 Confirmed" at bounding box center [322, 42] width 120 height 17
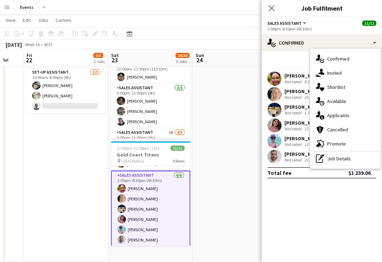
click at [349, 114] on div "single-neutral-actions-information Applicants" at bounding box center [345, 115] width 70 height 14
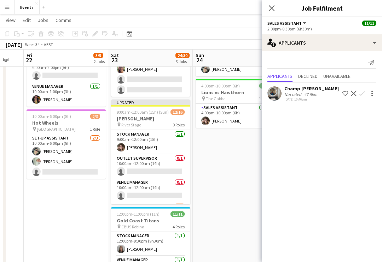
scroll to position [47, 0]
click at [170, 200] on app-card-role "Venue Manager 0/1 10:00am-12:00am (14h) single-neutral-actions" at bounding box center [150, 191] width 79 height 24
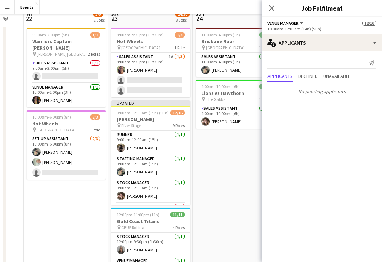
scroll to position [0, 0]
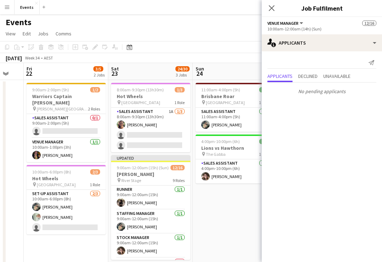
click at [275, 8] on icon "Close pop-in" at bounding box center [272, 8] width 6 height 6
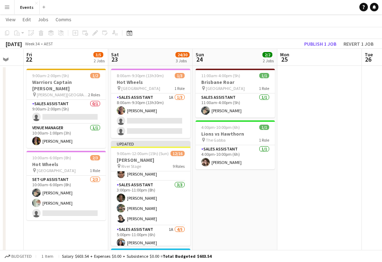
scroll to position [166, 0]
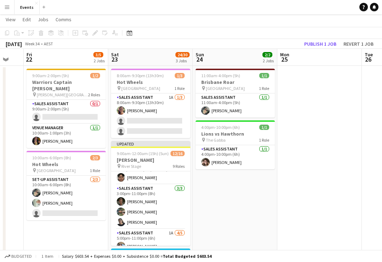
click at [321, 42] on button "Publish 1 job" at bounding box center [321, 43] width 38 height 9
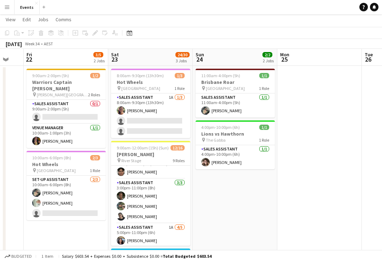
click at [6, 9] on app-icon "Menu" at bounding box center [7, 7] width 6 height 6
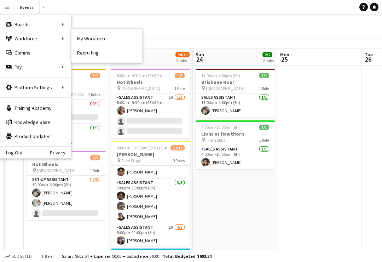
click at [109, 39] on link "My Workforce" at bounding box center [106, 38] width 71 height 14
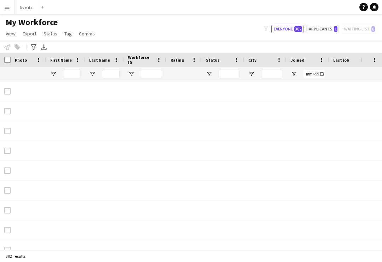
type input "**********"
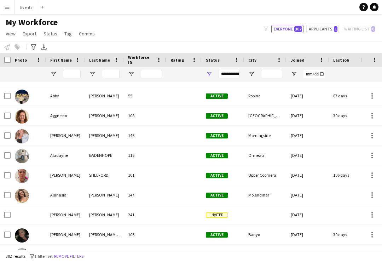
scroll to position [172, 0]
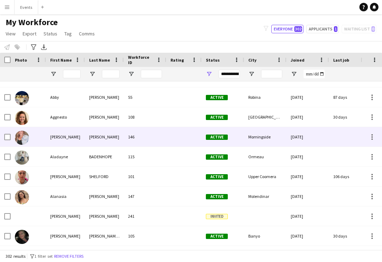
click at [104, 133] on div "[PERSON_NAME]" at bounding box center [104, 136] width 39 height 19
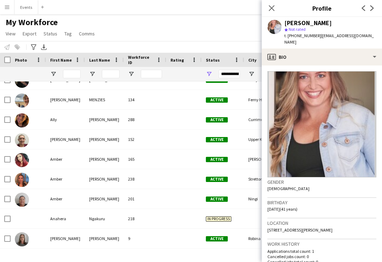
scroll to position [327, 0]
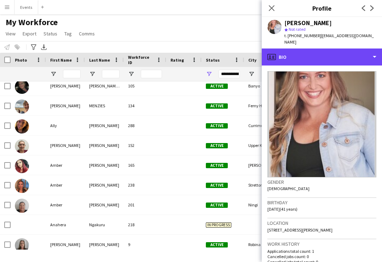
click at [378, 52] on div "profile Bio" at bounding box center [322, 56] width 120 height 17
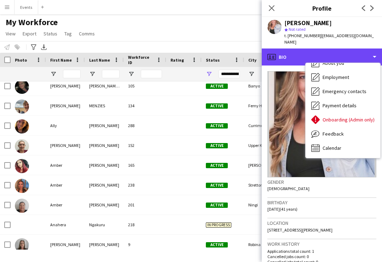
scroll to position [38, 0]
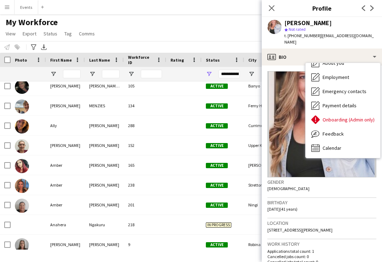
click at [347, 141] on div "Calendar Calendar" at bounding box center [343, 148] width 75 height 14
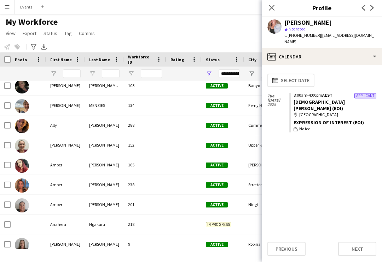
scroll to position [11, 0]
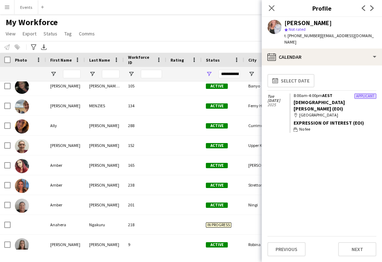
click at [272, 7] on icon "Close pop-in" at bounding box center [272, 8] width 6 height 6
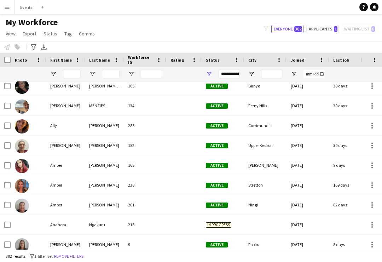
click at [30, 9] on button "Events Close" at bounding box center [27, 7] width 24 height 14
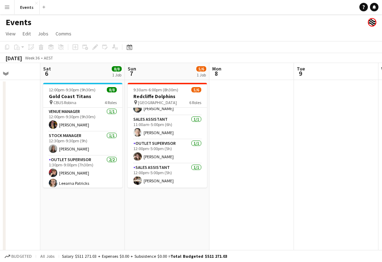
scroll to position [64, 0]
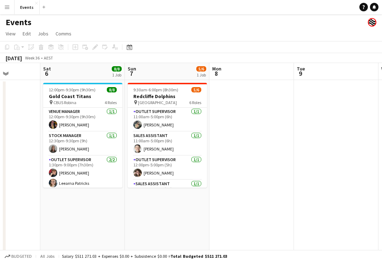
click at [179, 98] on h3 "Redcliffe Dolphins" at bounding box center [167, 96] width 79 height 6
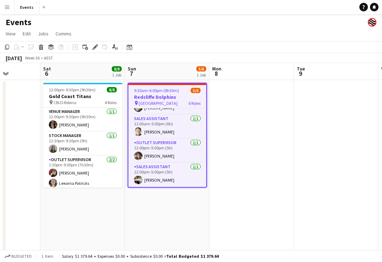
scroll to position [66, 0]
click at [170, 170] on app-card-role "Sales Assistant [DATE] 12:00pm-5:00pm (5h) [PERSON_NAME]" at bounding box center [167, 175] width 78 height 24
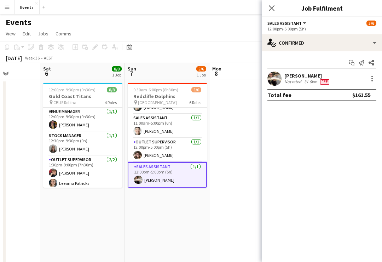
click at [377, 56] on div "Start chat Send notification Share [PERSON_NAME] Not rated 31.6km Fee Total fee…" at bounding box center [322, 78] width 120 height 55
click at [368, 55] on div "Start chat Send notification Share [PERSON_NAME] Not rated 31.6km Fee Total fee…" at bounding box center [322, 78] width 120 height 55
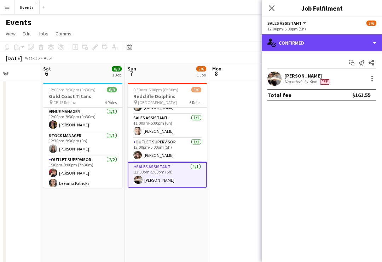
click at [372, 51] on div "single-neutral-actions-check-2 Confirmed" at bounding box center [322, 42] width 120 height 17
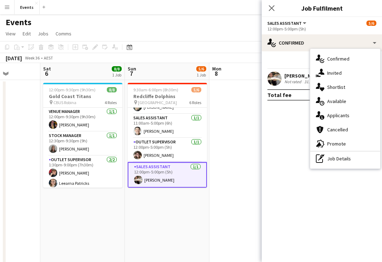
click at [334, 126] on div "cancellation Cancelled" at bounding box center [345, 129] width 70 height 14
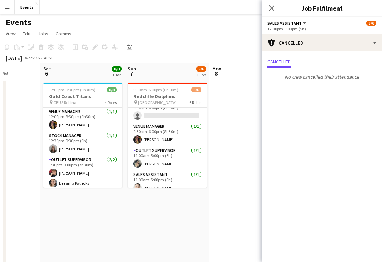
scroll to position [17, 0]
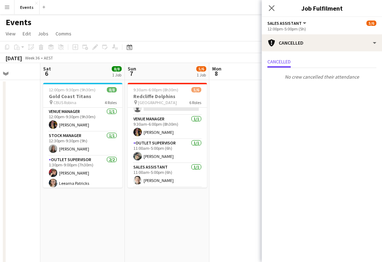
click at [173, 147] on app-card-role "Outlet Supervisor [DATE] 11:00am-5:00pm (6h) [PERSON_NAME]" at bounding box center [167, 151] width 79 height 24
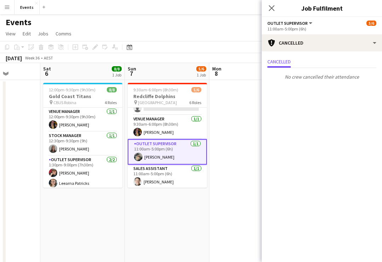
click at [371, 55] on div "Cancelled No crew cancelled their attendance" at bounding box center [322, 69] width 120 height 37
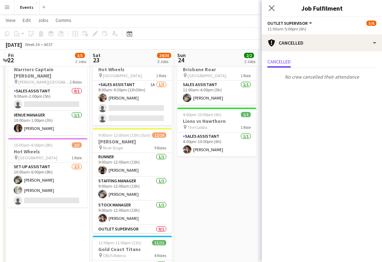
scroll to position [0, 161]
